Goal: Find specific page/section: Find specific page/section

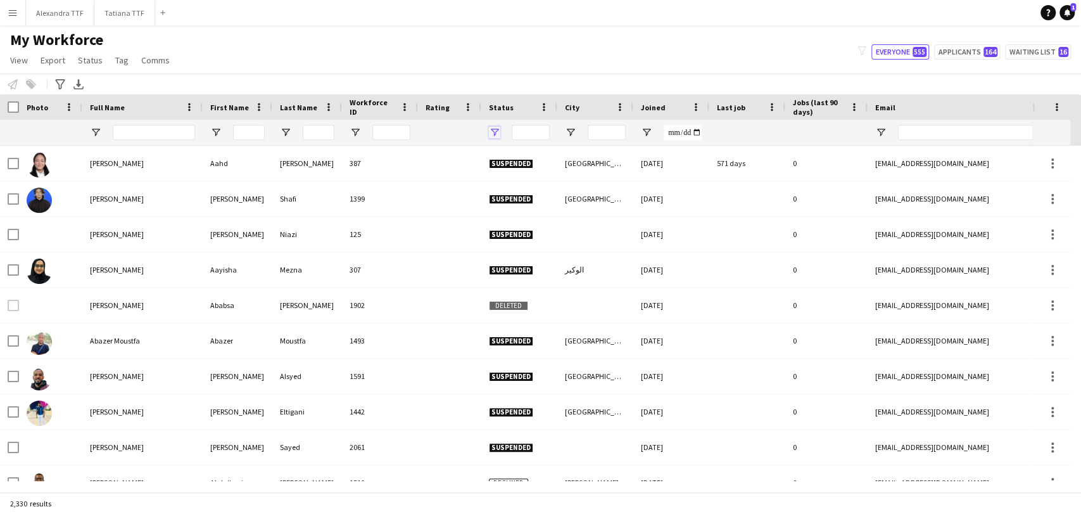
click at [490, 136] on span "Open Filter Menu" at bounding box center [494, 132] width 11 height 11
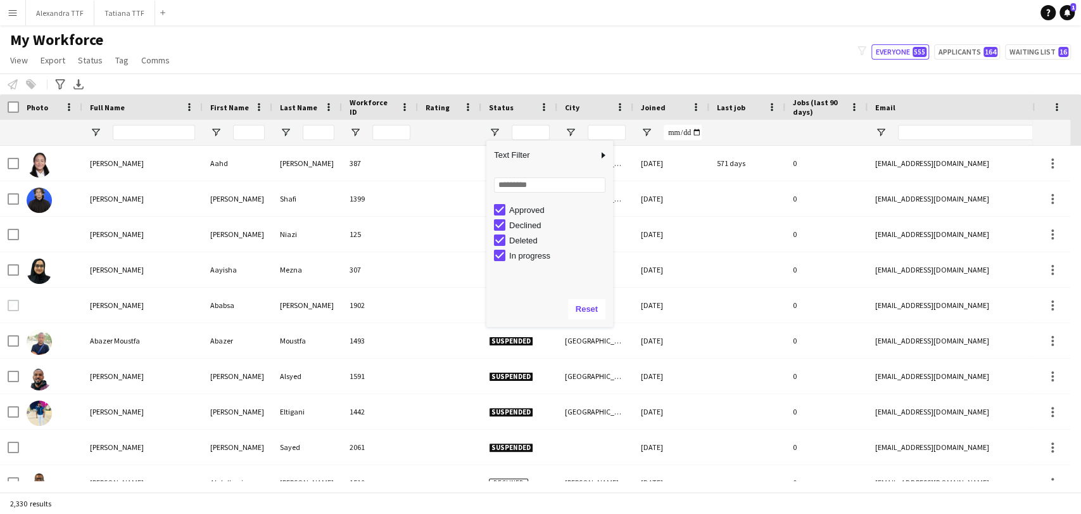
scroll to position [80, 0]
click at [519, 265] on div "Suspended" at bounding box center [559, 267] width 100 height 10
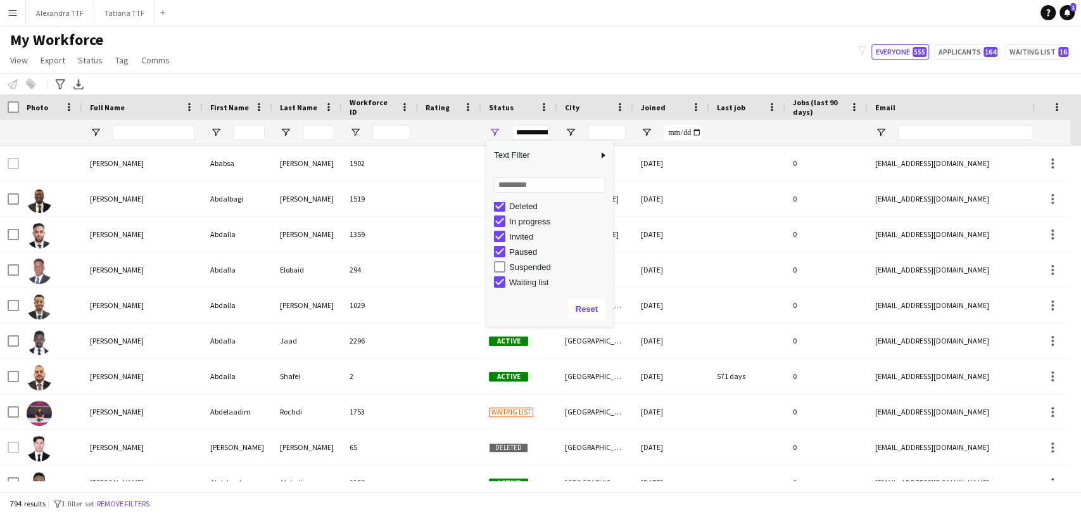
click at [512, 205] on div "Deleted" at bounding box center [559, 206] width 100 height 10
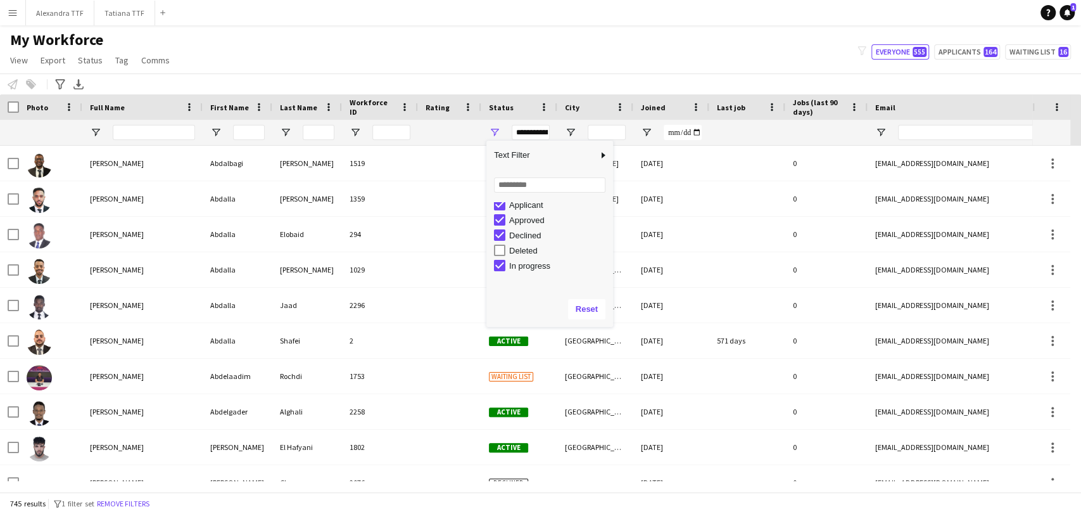
scroll to position [5, 0]
click at [528, 264] on div "Declined" at bounding box center [559, 266] width 100 height 10
type input "**********"
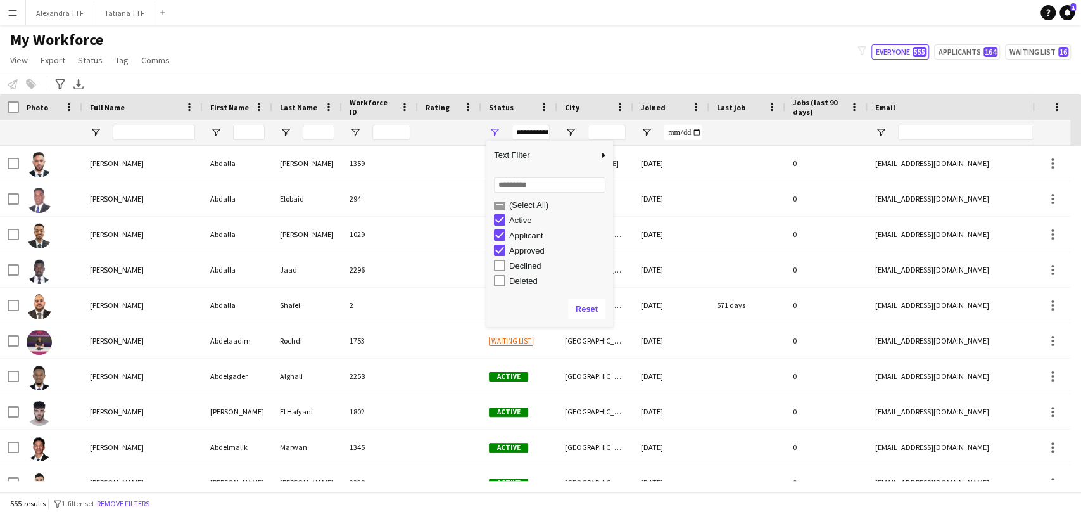
click at [506, 16] on app-navbar "Menu Boards Boards Boards All jobs Status Workforce Workforce My Workforce Recr…" at bounding box center [540, 12] width 1081 height 25
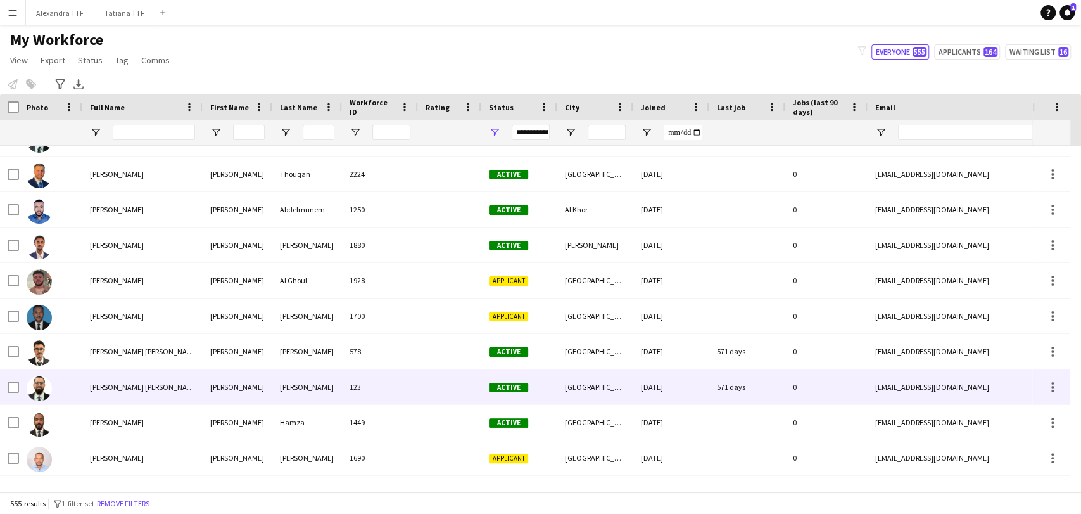
scroll to position [1689, 0]
